Goal: Task Accomplishment & Management: Use online tool/utility

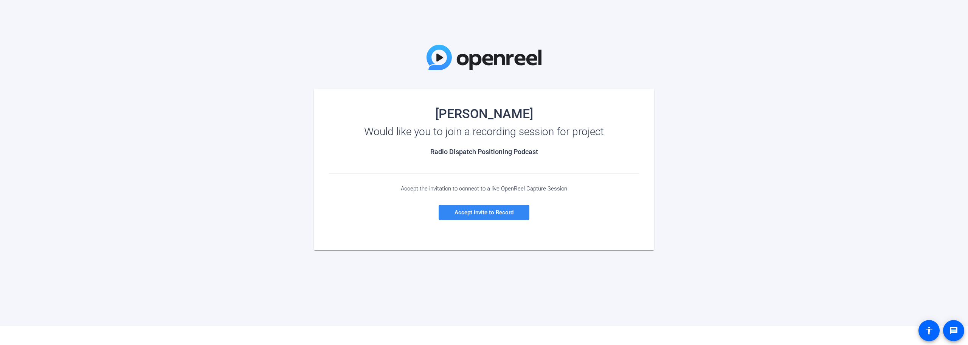
click at [484, 214] on span "Accept invite to Record" at bounding box center [484, 212] width 59 height 7
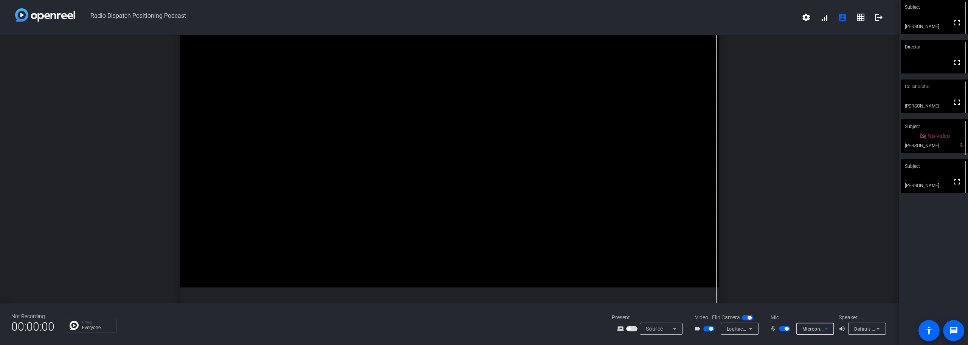
click at [829, 327] on icon at bounding box center [826, 328] width 9 height 9
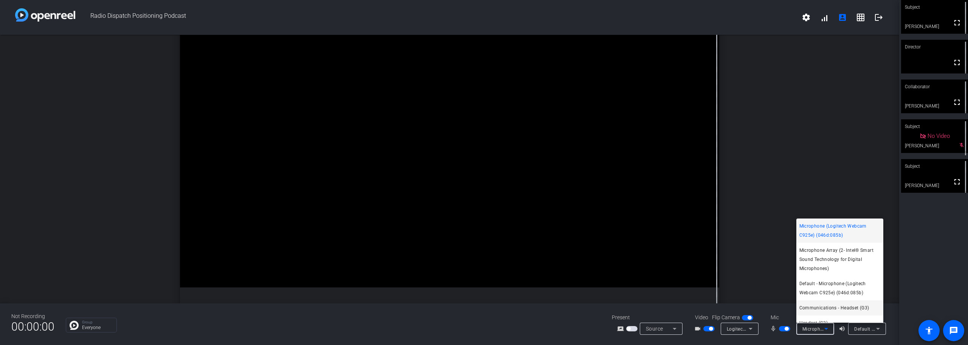
click at [825, 309] on span "Communications - Headset (G3)" at bounding box center [834, 307] width 70 height 9
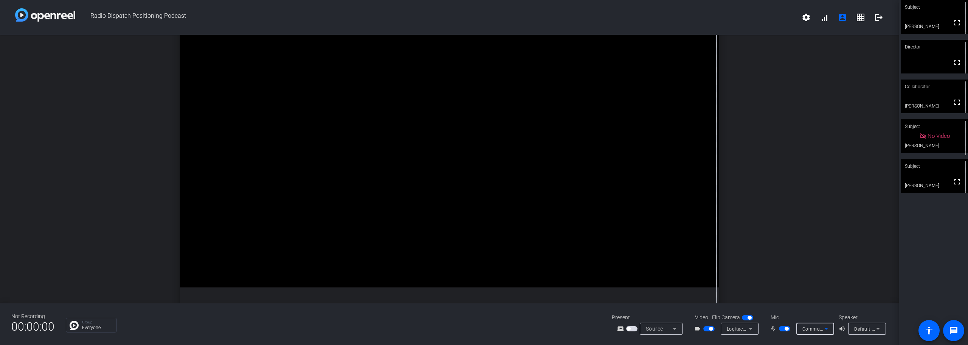
click at [878, 328] on icon at bounding box center [878, 328] width 4 height 2
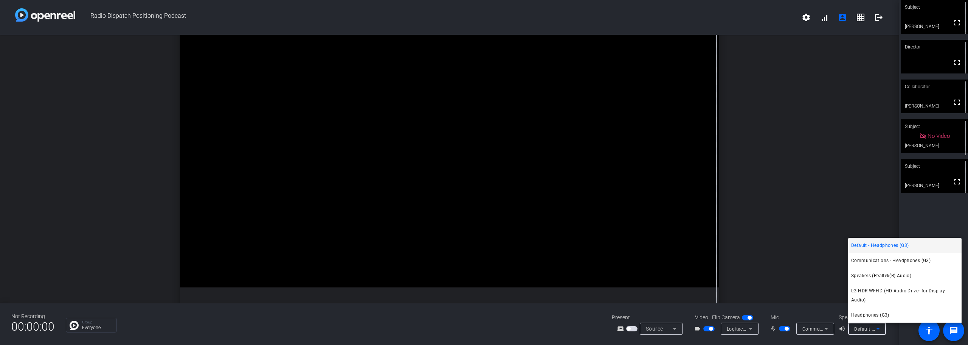
click at [529, 322] on div at bounding box center [484, 172] width 968 height 345
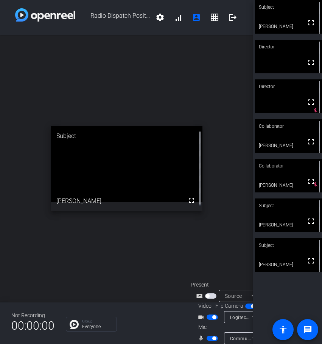
scroll to position [30, 0]
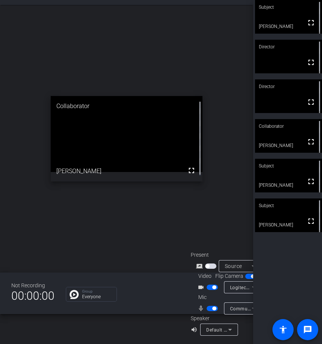
click at [233, 284] on span "Logitech Webcam C925e (046d:085b)" at bounding box center [272, 287] width 84 height 6
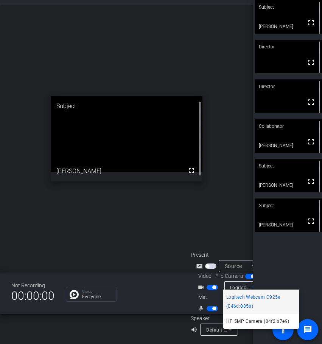
click at [112, 233] on div at bounding box center [161, 172] width 322 height 344
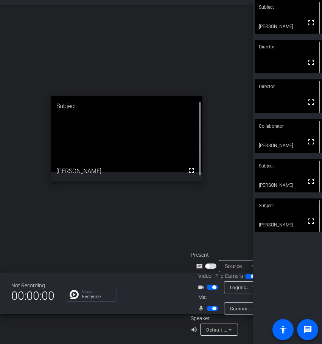
click at [240, 306] on span "Communications - Headset (G3)" at bounding box center [265, 309] width 71 height 6
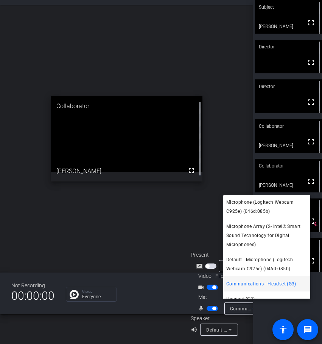
click at [72, 217] on div at bounding box center [161, 172] width 322 height 344
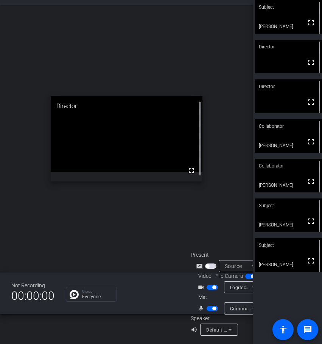
click at [230, 329] on icon at bounding box center [230, 330] width 4 height 2
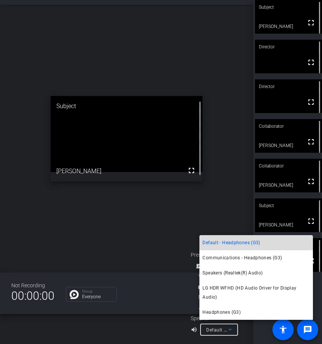
click at [220, 242] on span "Default - Headphones (G3)" at bounding box center [230, 242] width 57 height 9
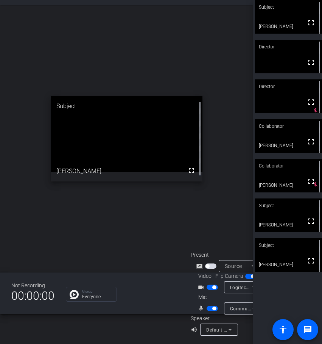
click at [200, 305] on mat-icon "mic_none" at bounding box center [201, 308] width 9 height 9
click at [209, 306] on span "button" at bounding box center [211, 308] width 11 height 5
click at [213, 306] on span "button" at bounding box center [211, 308] width 11 height 5
click at [209, 285] on span "button" at bounding box center [211, 287] width 11 height 5
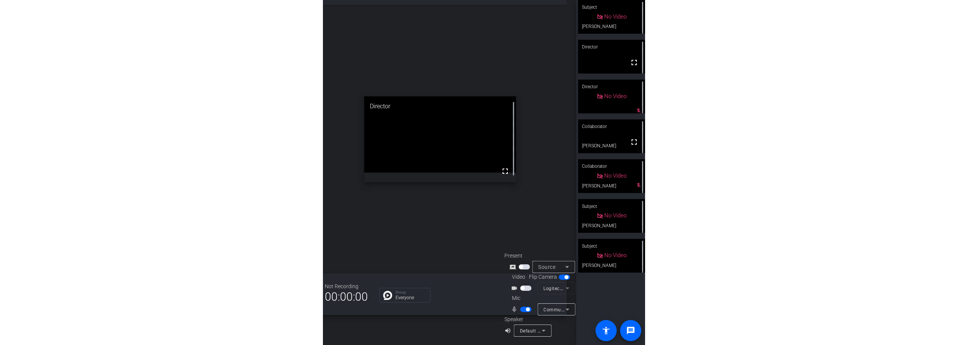
scroll to position [30, 16]
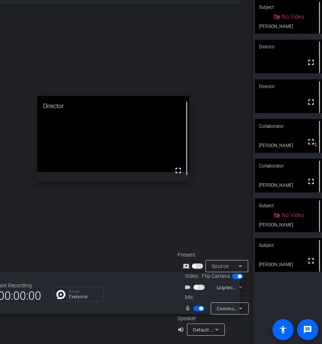
click at [198, 285] on span "button" at bounding box center [198, 287] width 11 height 5
click at [193, 285] on span "button" at bounding box center [198, 287] width 11 height 5
click at [194, 285] on span "button" at bounding box center [198, 287] width 11 height 5
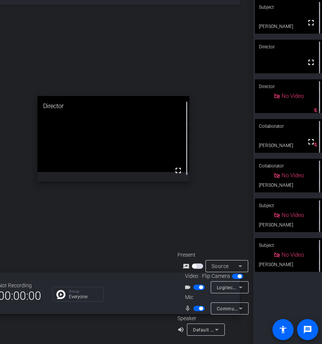
click at [193, 285] on span "button" at bounding box center [198, 287] width 11 height 5
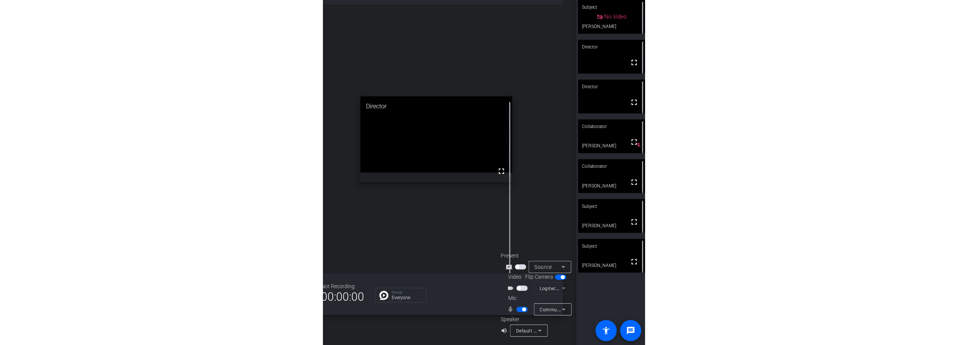
scroll to position [0, 0]
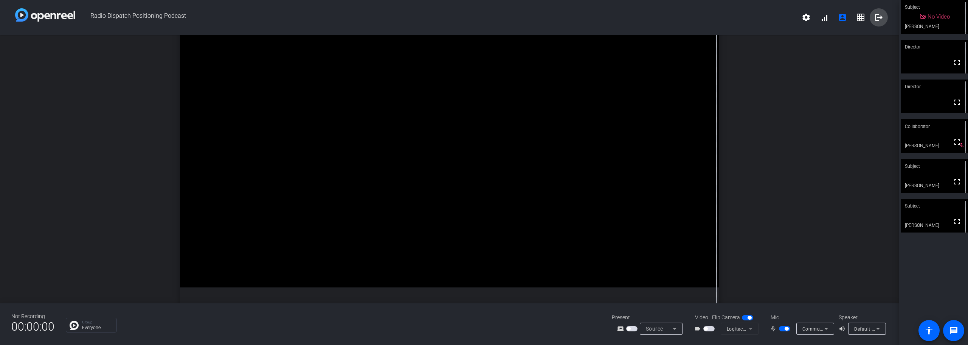
click at [878, 18] on mat-icon "logout" at bounding box center [878, 17] width 9 height 9
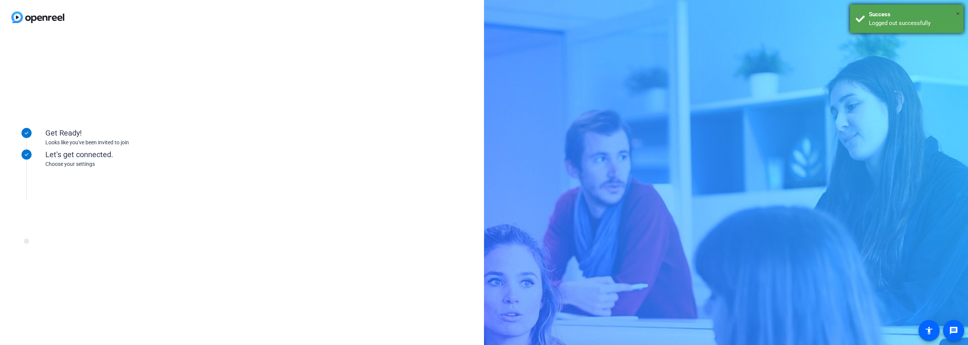
click at [959, 14] on span "×" at bounding box center [958, 13] width 4 height 9
